Goal: Task Accomplishment & Management: Use online tool/utility

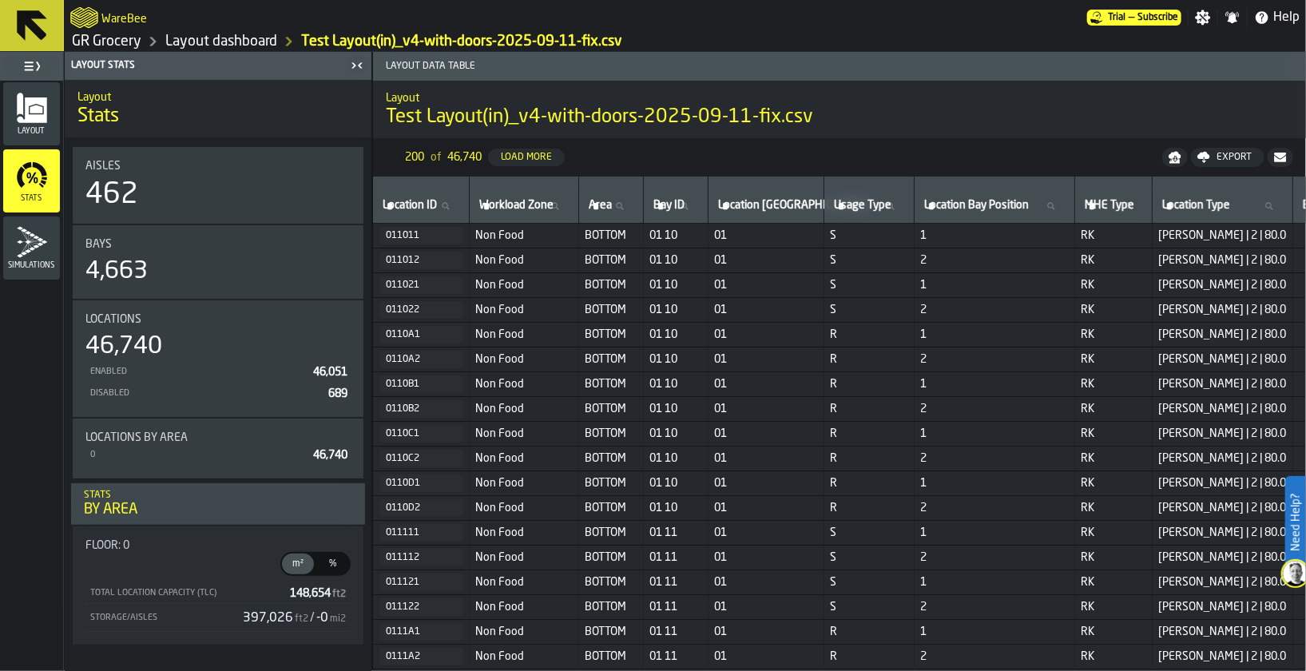
click at [115, 39] on link "GR Grocery" at bounding box center [106, 42] width 69 height 18
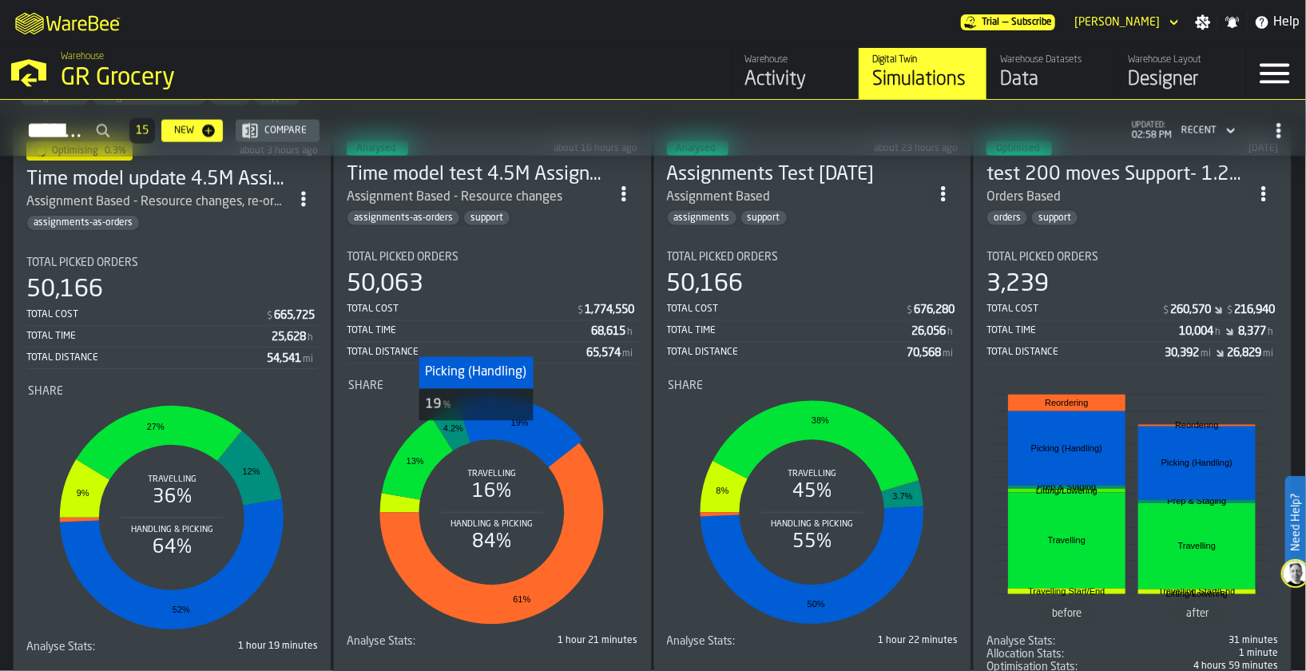
scroll to position [1156, 0]
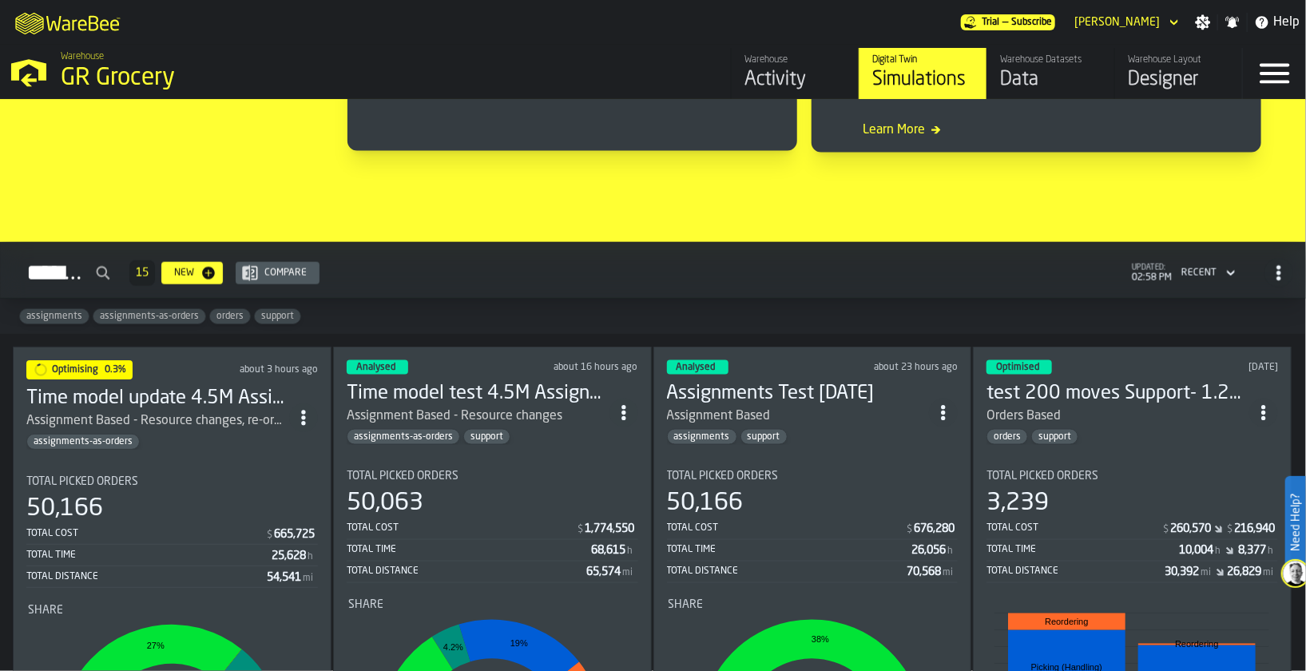
click at [139, 398] on h3 "Time model update 4.5M Assignment Test [DATE]" at bounding box center [157, 399] width 263 height 26
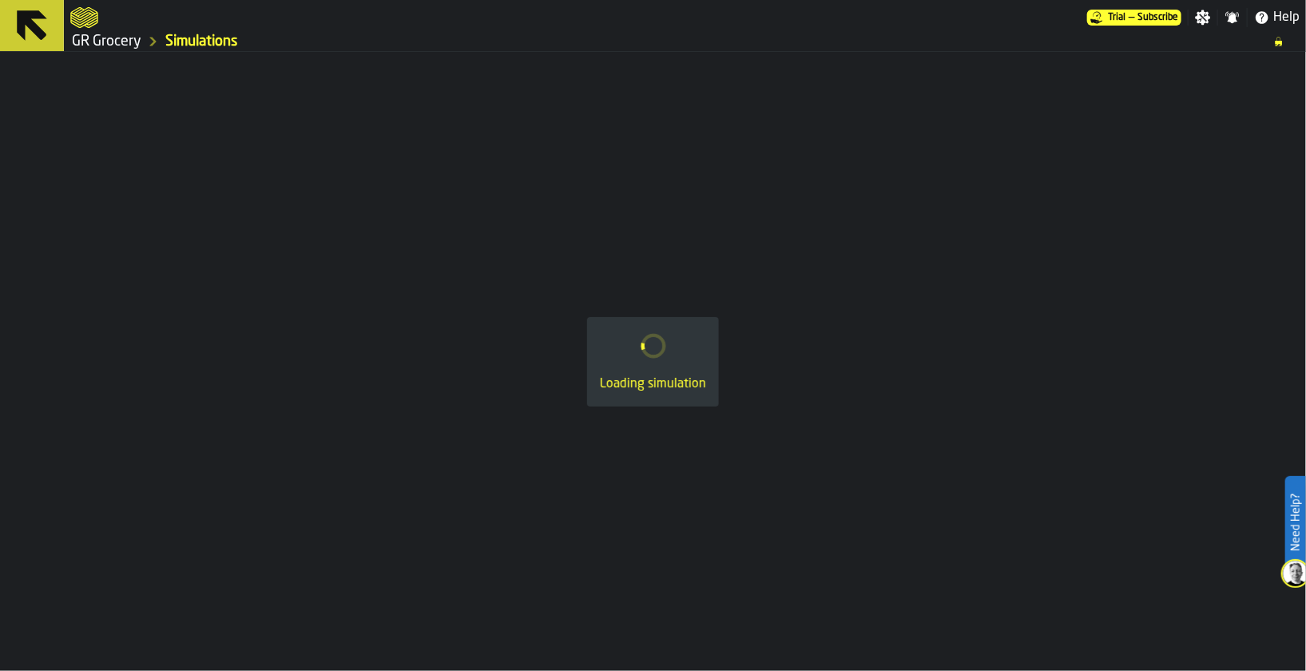
click at [103, 36] on link "GR Grocery" at bounding box center [106, 42] width 69 height 18
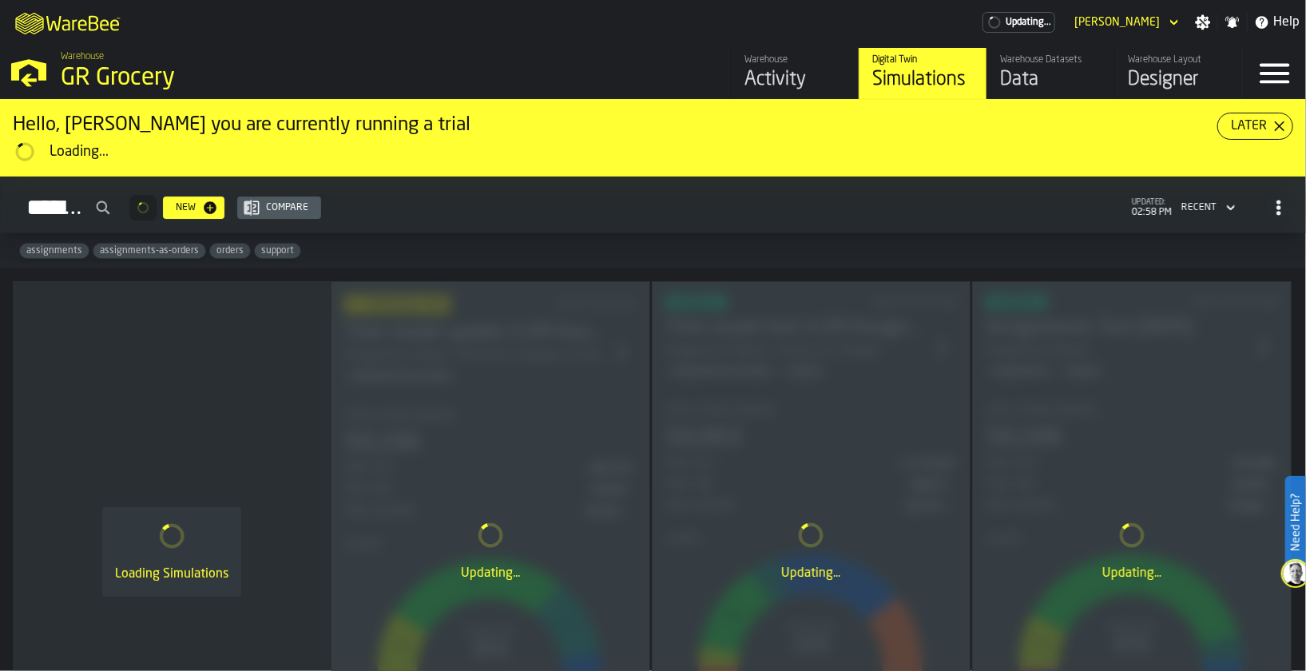
click at [1050, 79] on div "Data" at bounding box center [1050, 80] width 101 height 26
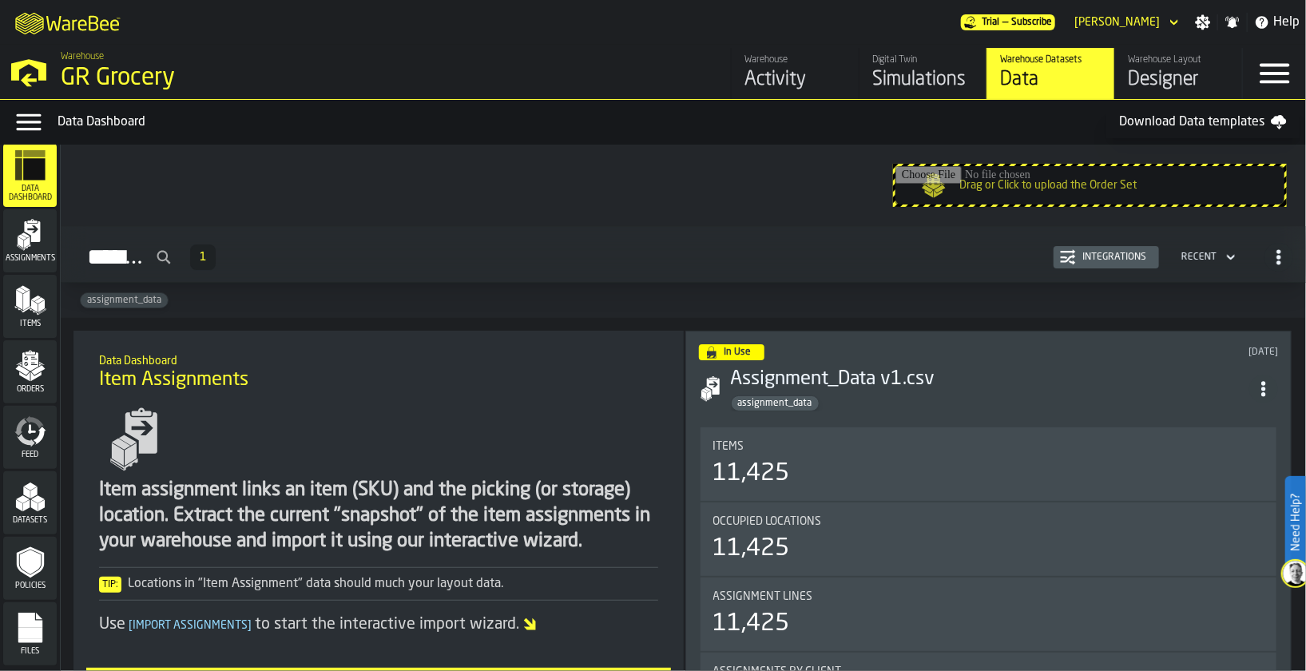
scroll to position [4, 0]
click at [34, 634] on rect "menu Files" at bounding box center [30, 634] width 24 height 11
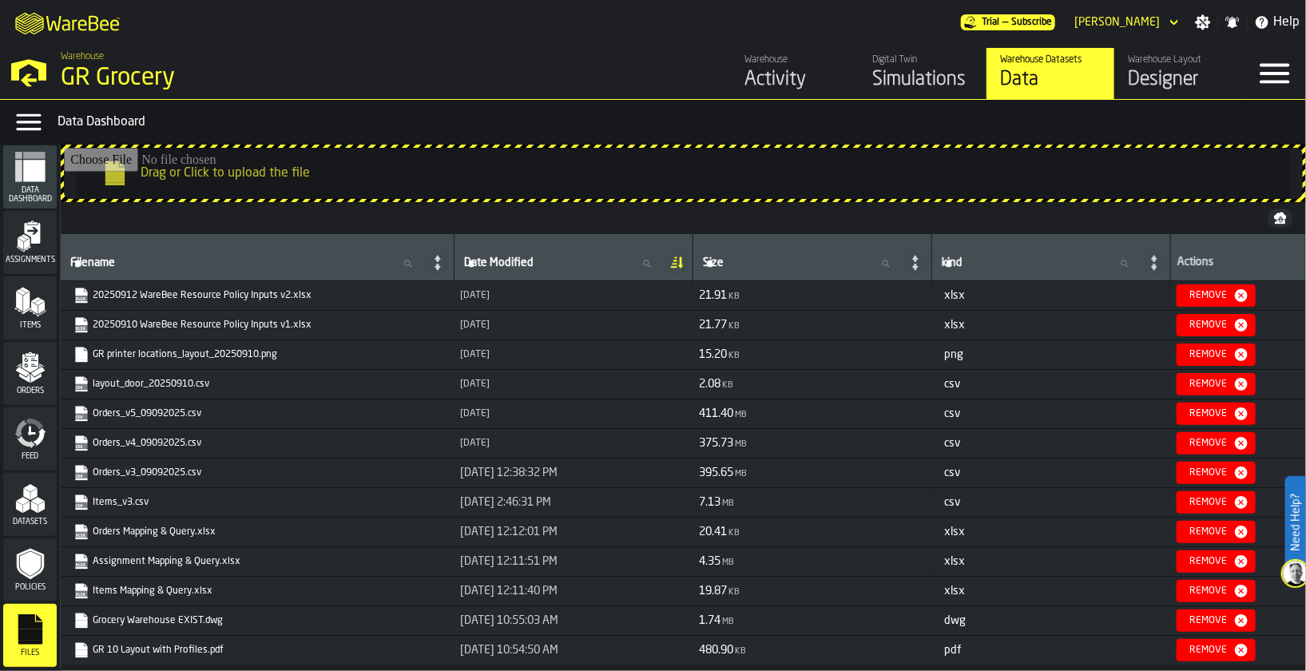
click at [244, 174] on input "Drag or Click to upload the file" at bounding box center [683, 173] width 1239 height 51
